Goal: Information Seeking & Learning: Learn about a topic

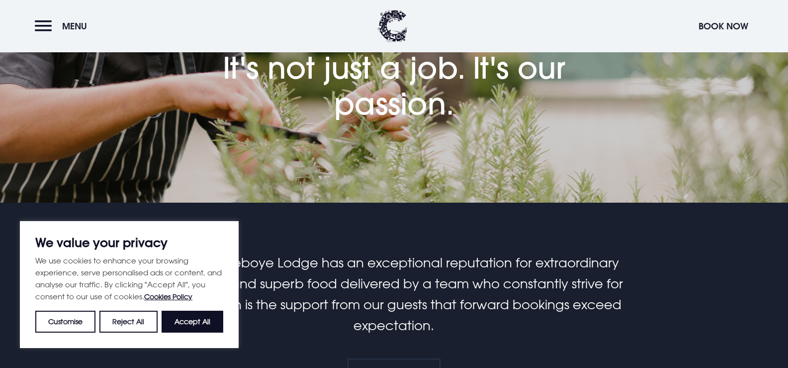
scroll to position [99, 0]
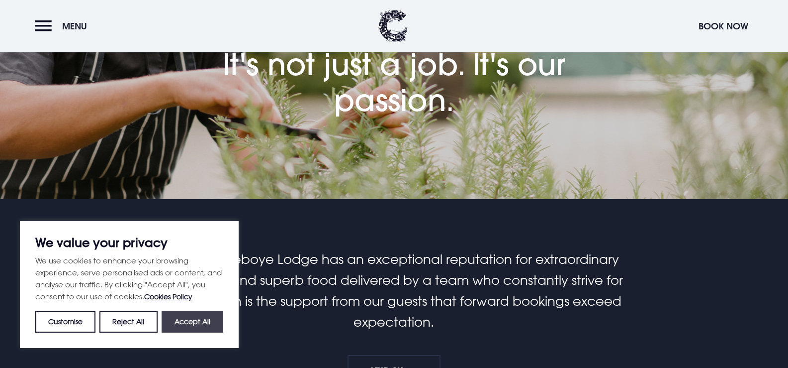
click at [204, 315] on button "Accept All" at bounding box center [193, 321] width 62 height 22
checkbox input "true"
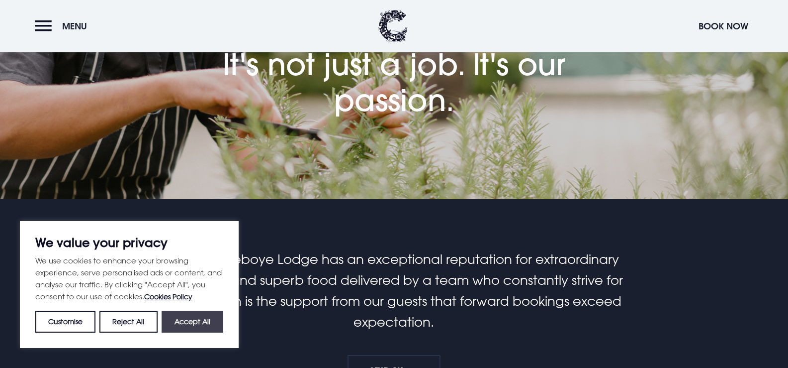
checkbox input "true"
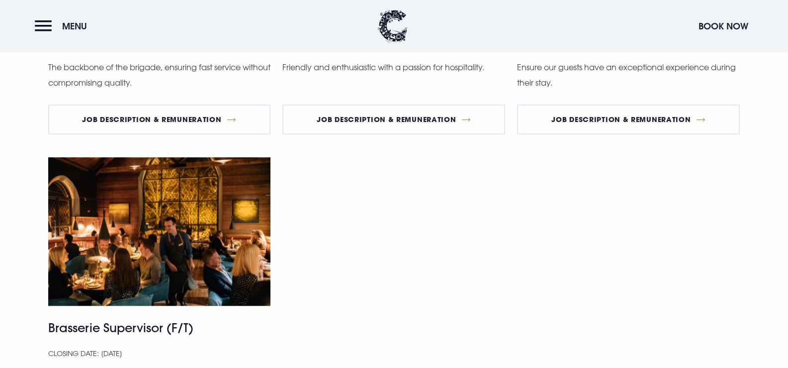
scroll to position [995, 0]
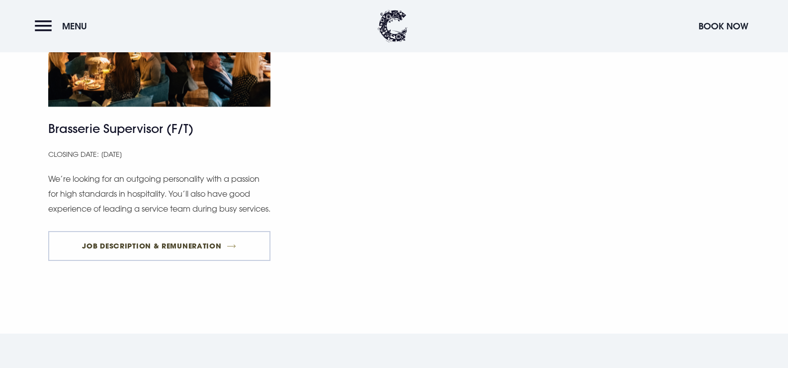
click at [219, 245] on link "Job Description & Remuneration" at bounding box center [159, 246] width 223 height 30
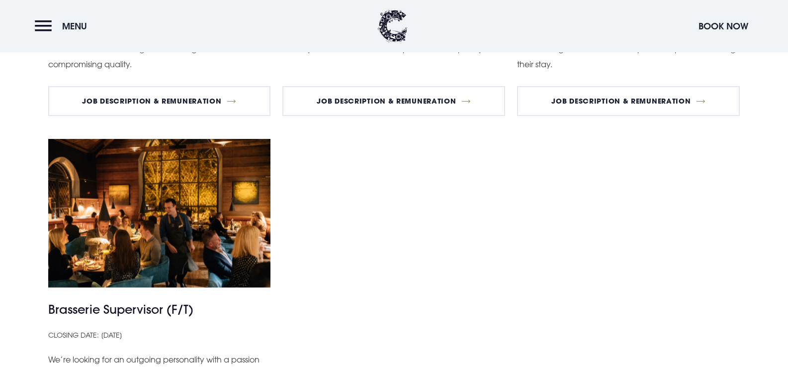
scroll to position [696, 0]
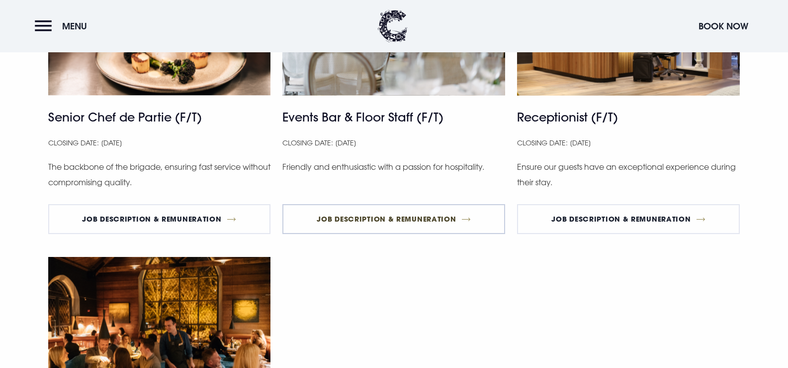
click at [406, 218] on link "Job Description & Remuneration" at bounding box center [393, 219] width 223 height 30
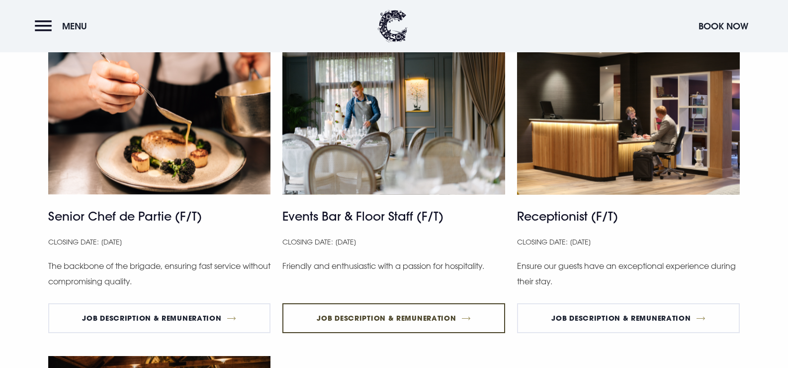
scroll to position [597, 0]
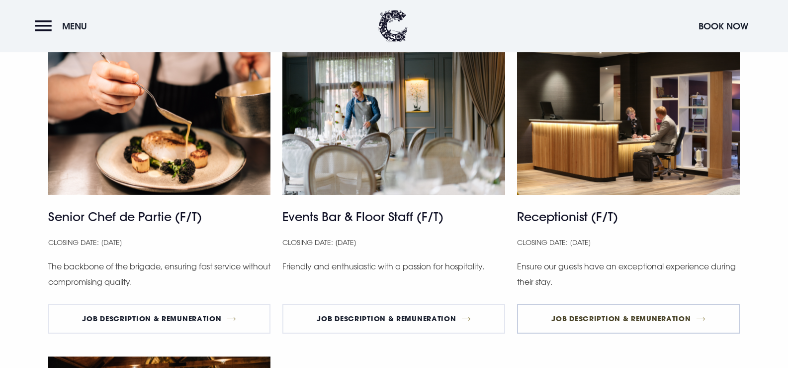
click at [604, 321] on link "Job Description & Remuneration" at bounding box center [628, 318] width 223 height 30
click at [170, 319] on link "Job Description & Remuneration" at bounding box center [159, 318] width 223 height 30
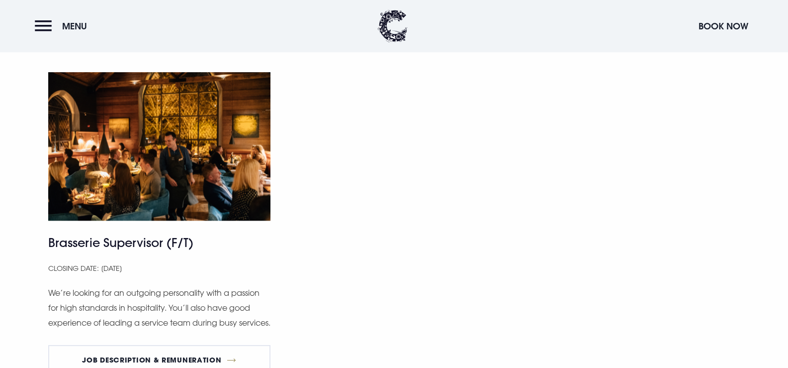
scroll to position [995, 0]
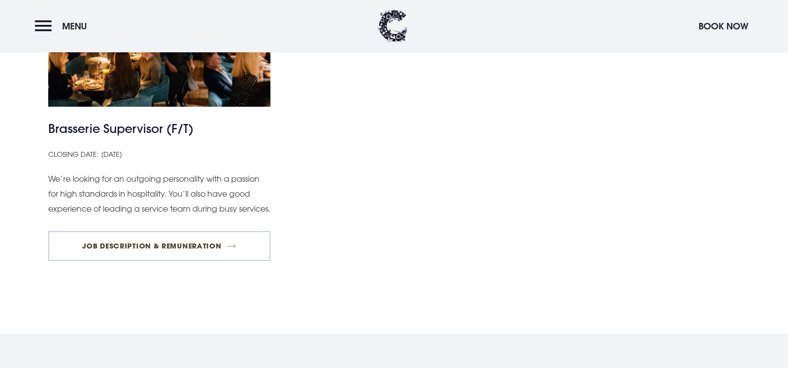
click at [157, 239] on link "Job Description & Remuneration" at bounding box center [159, 246] width 223 height 30
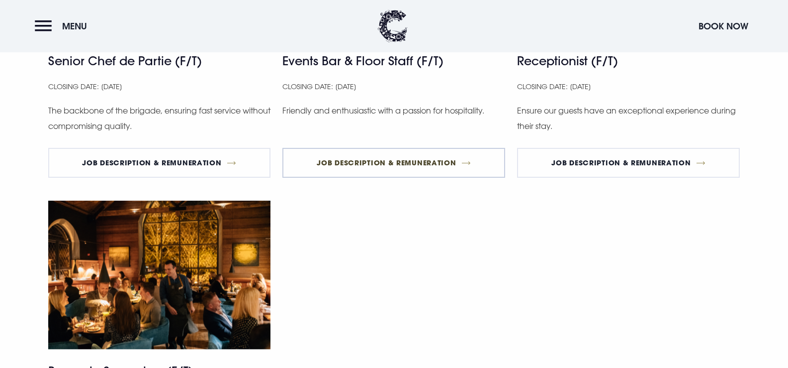
scroll to position [696, 0]
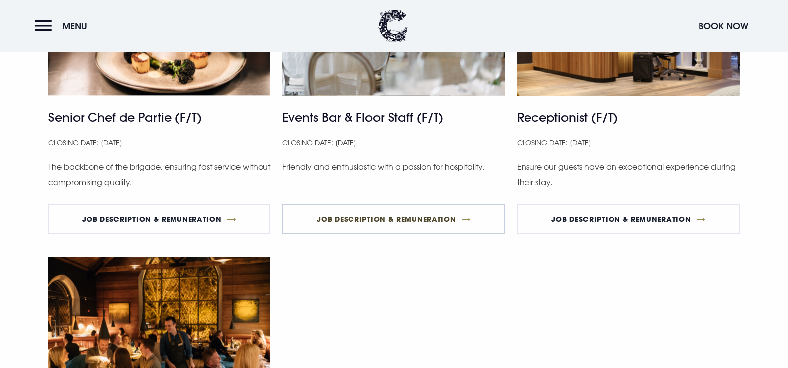
click at [415, 215] on link "Job Description & Remuneration" at bounding box center [393, 219] width 223 height 30
